Goal: Information Seeking & Learning: Learn about a topic

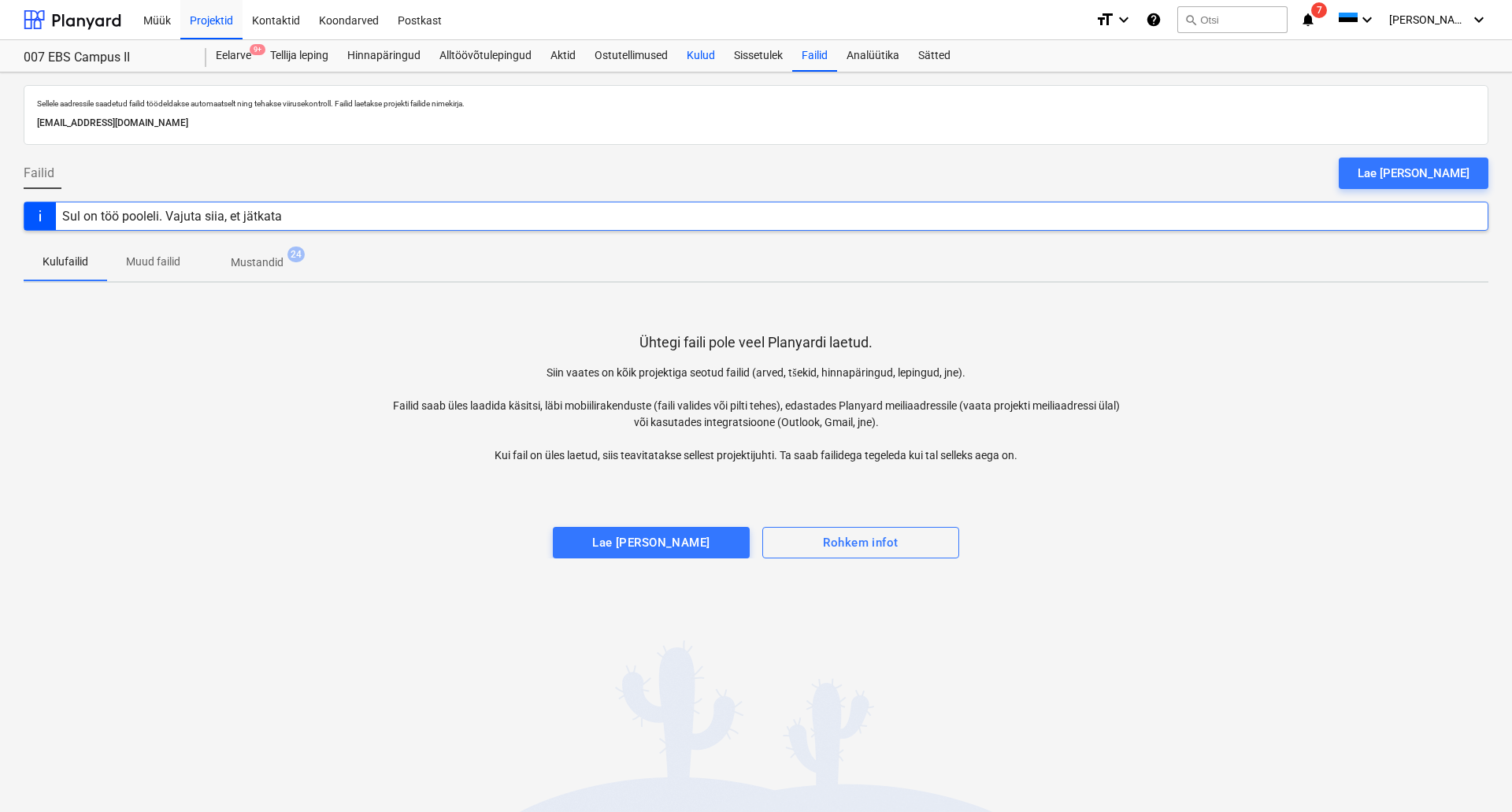
click at [695, 58] on div "Kulud" at bounding box center [700, 56] width 47 height 31
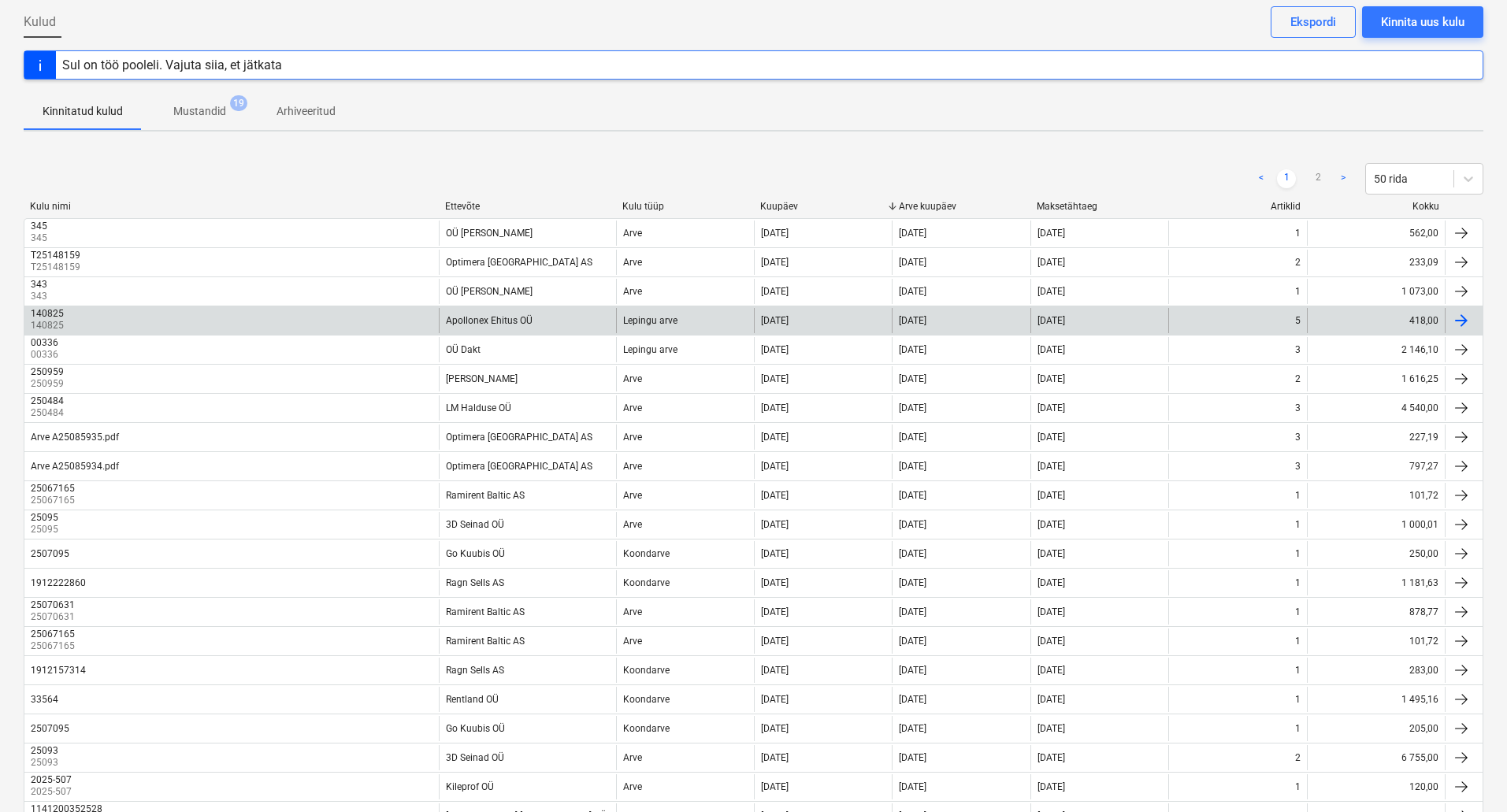
scroll to position [157, 0]
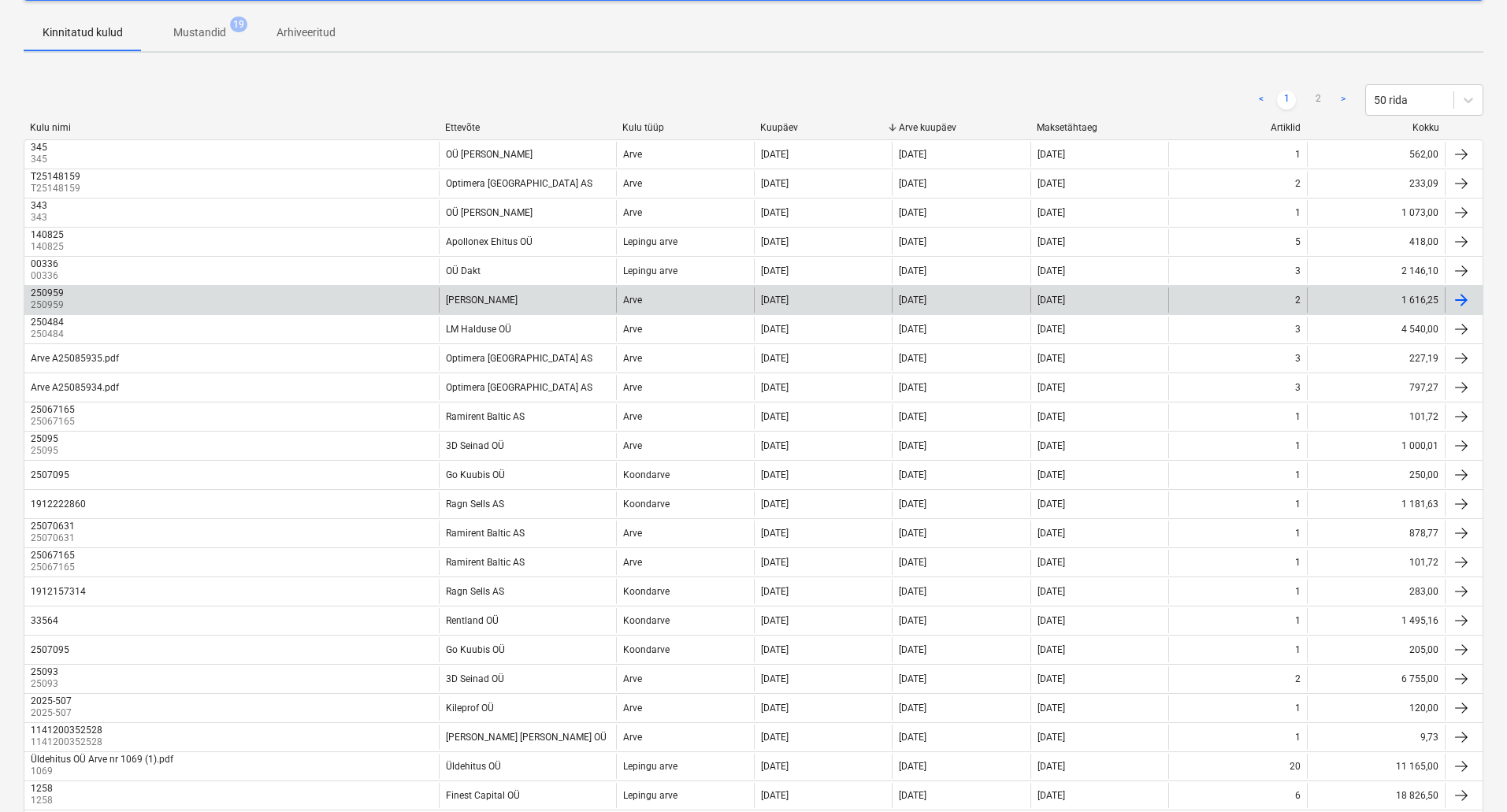
click at [532, 299] on div "[PERSON_NAME]" at bounding box center [527, 300] width 177 height 26
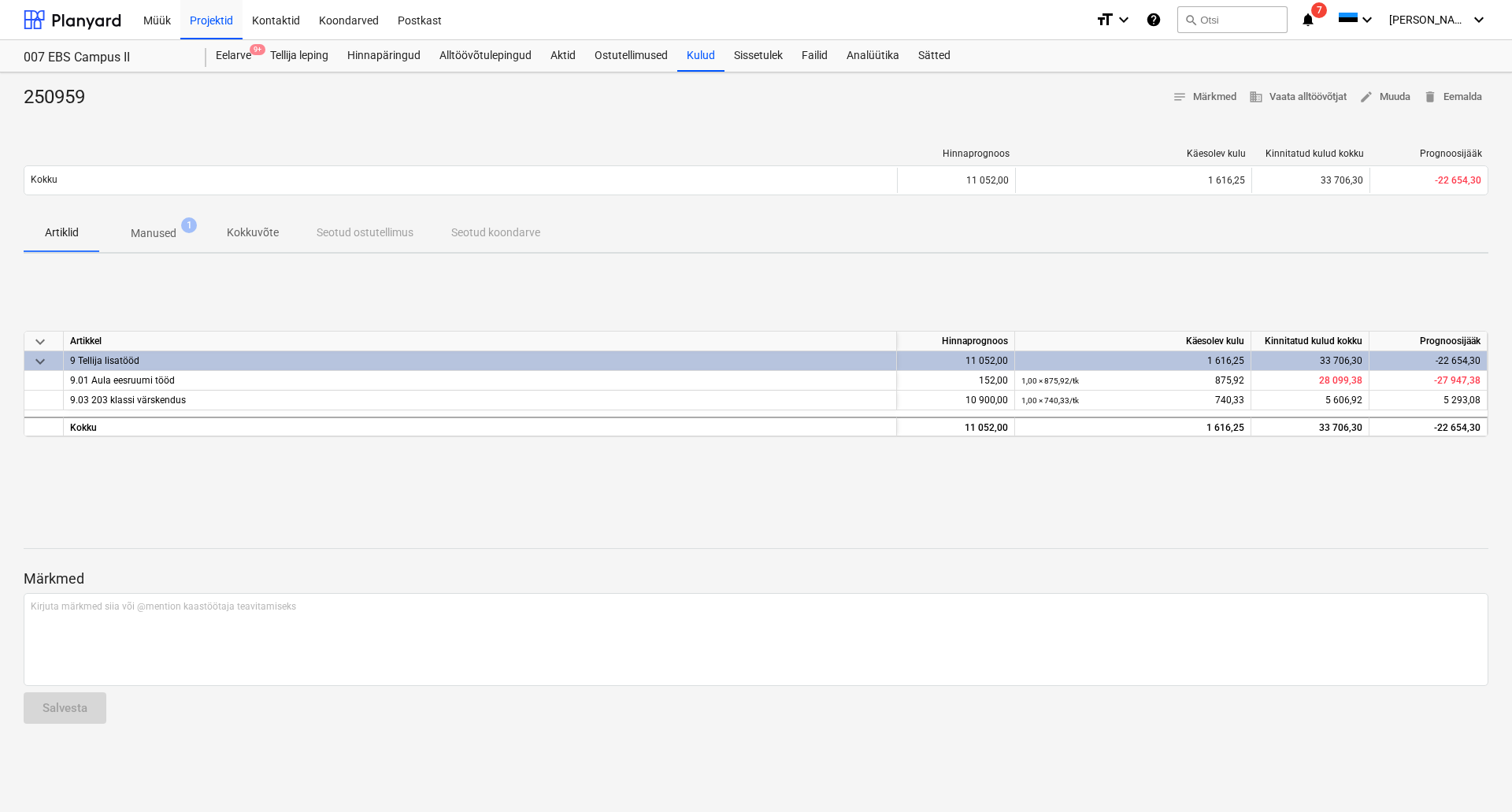
click at [150, 223] on span "Manused 1" at bounding box center [153, 233] width 109 height 28
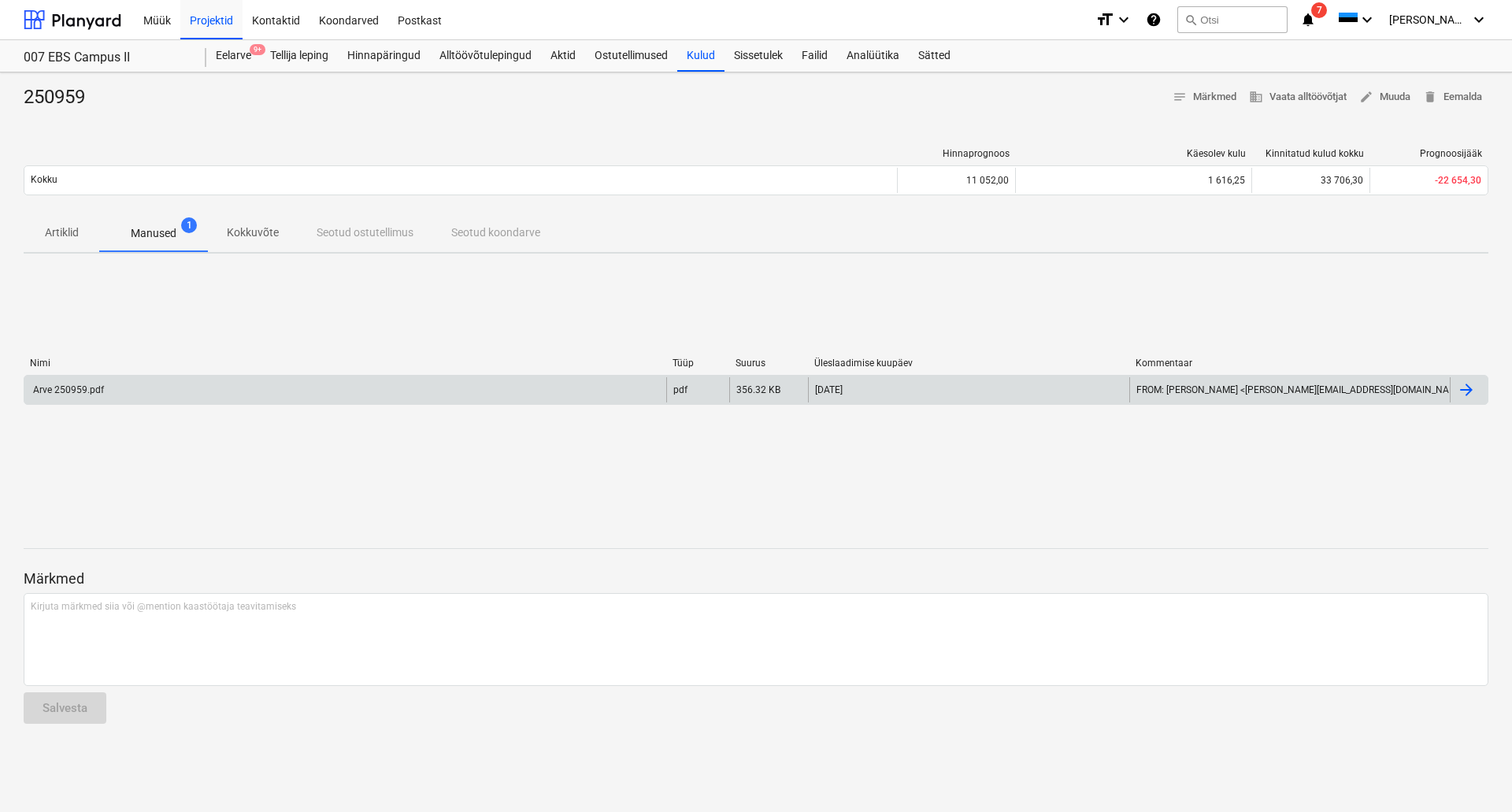
click at [124, 384] on div "Arve 250959.pdf" at bounding box center [345, 390] width 642 height 26
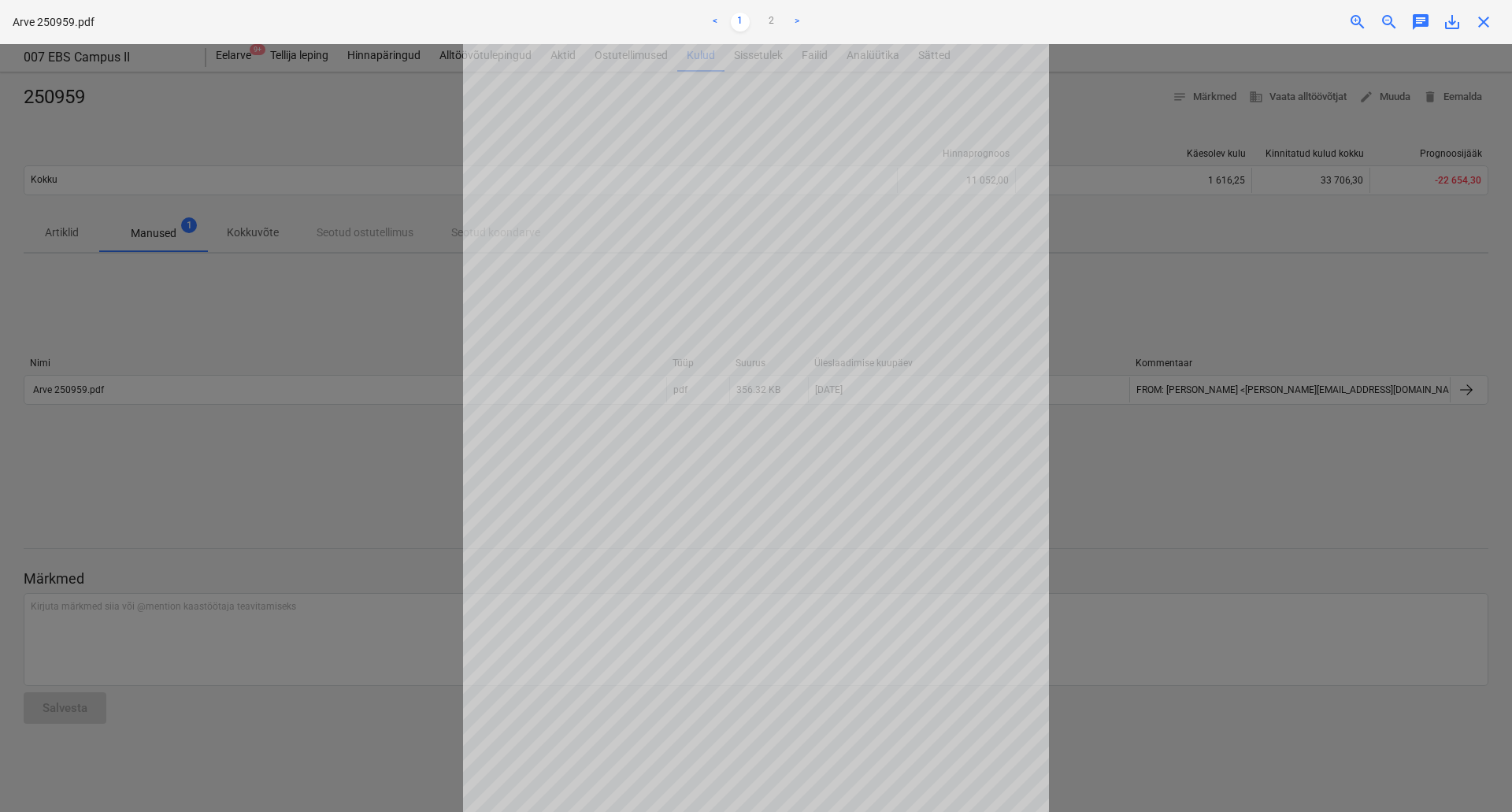
click at [797, 18] on link ">" at bounding box center [797, 21] width 19 height 19
click at [716, 21] on link "<" at bounding box center [714, 21] width 19 height 19
click at [243, 162] on div at bounding box center [756, 428] width 1512 height 768
click at [1490, 20] on span "close" at bounding box center [1483, 21] width 19 height 19
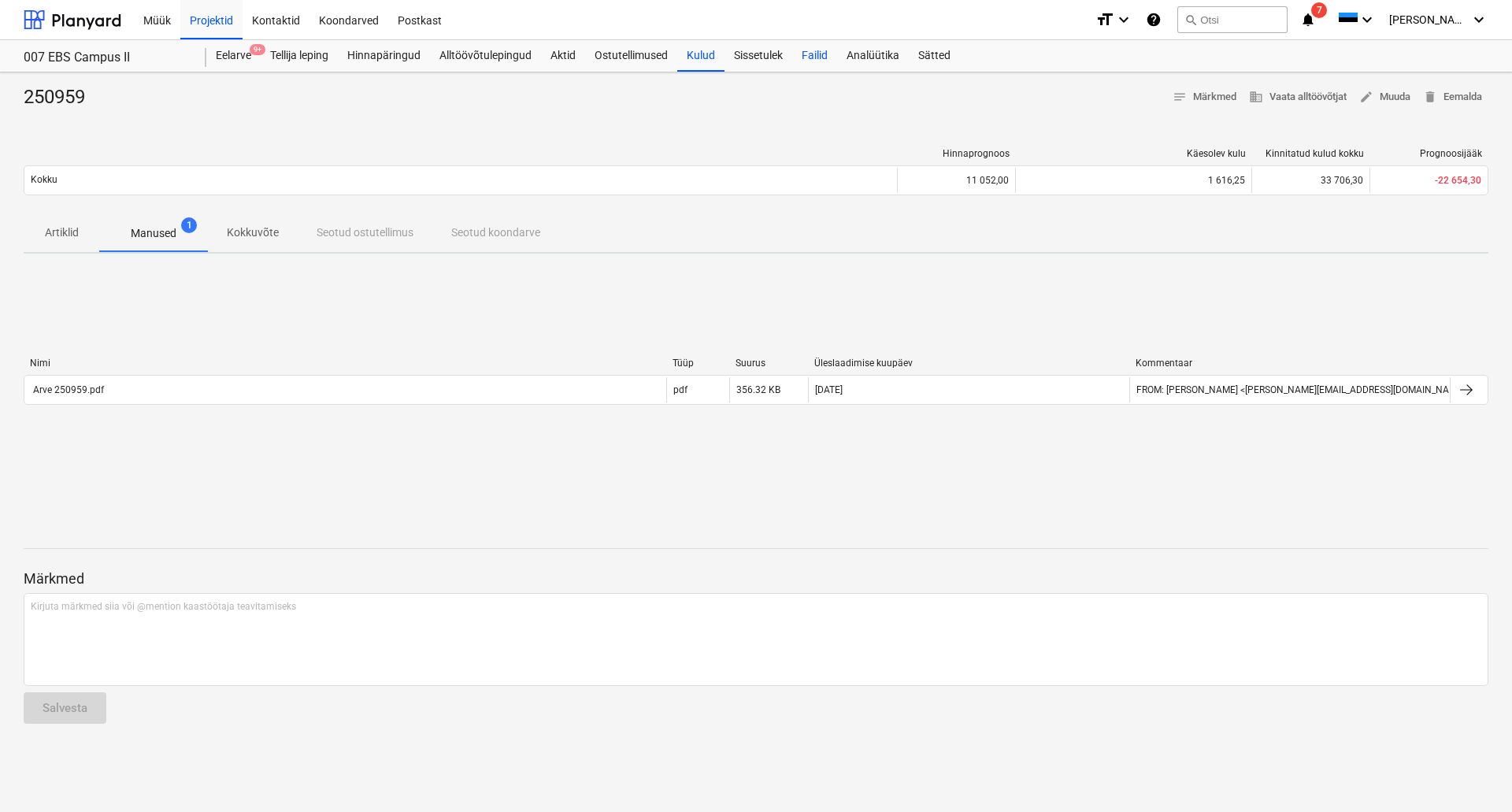
click at [812, 51] on div "Failid" at bounding box center [815, 56] width 44 height 31
